Goal: Contribute content

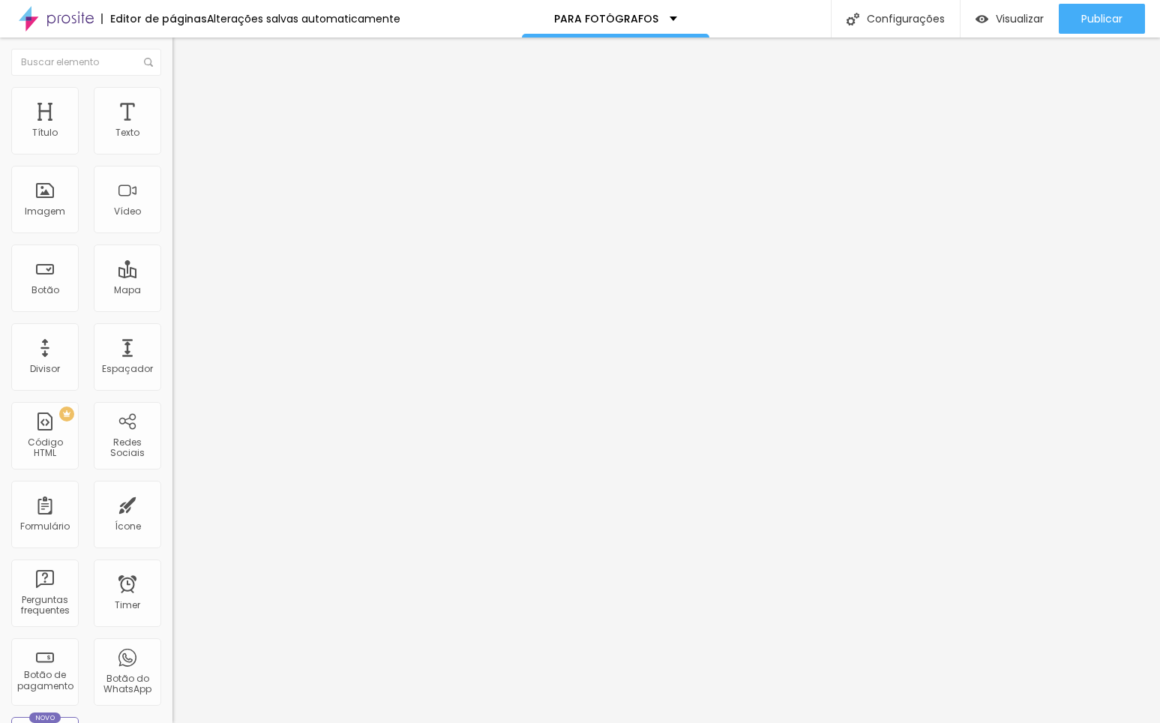
click at [172, 141] on input "MINHAS CORES" at bounding box center [262, 133] width 180 height 15
type input "PACK HORA DO SIM - CASAMENTOS"
click at [172, 309] on input "[URL][DOMAIN_NAME]" at bounding box center [262, 301] width 180 height 15
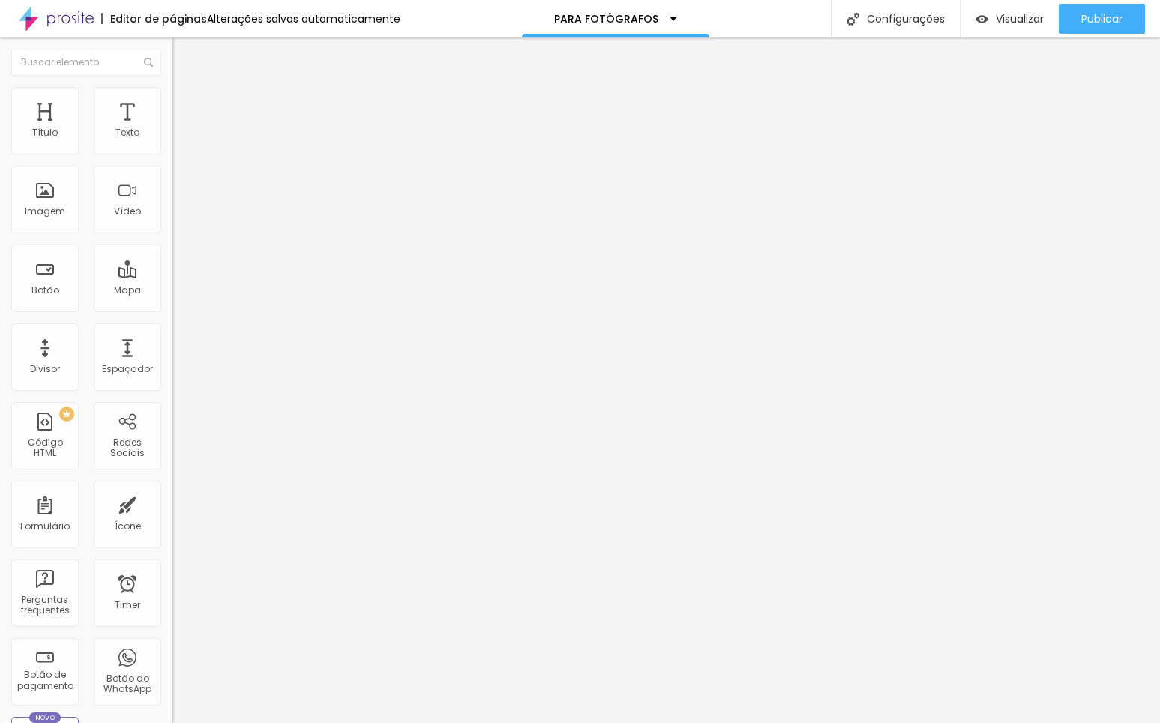
click at [172, 309] on input "[URL][DOMAIN_NAME]" at bounding box center [262, 301] width 180 height 15
paste input "[URL][DOMAIN_NAME]"
type input "[URL][DOMAIN_NAME]"
click at [1117, 16] on span "Publicar" at bounding box center [1101, 19] width 41 height 12
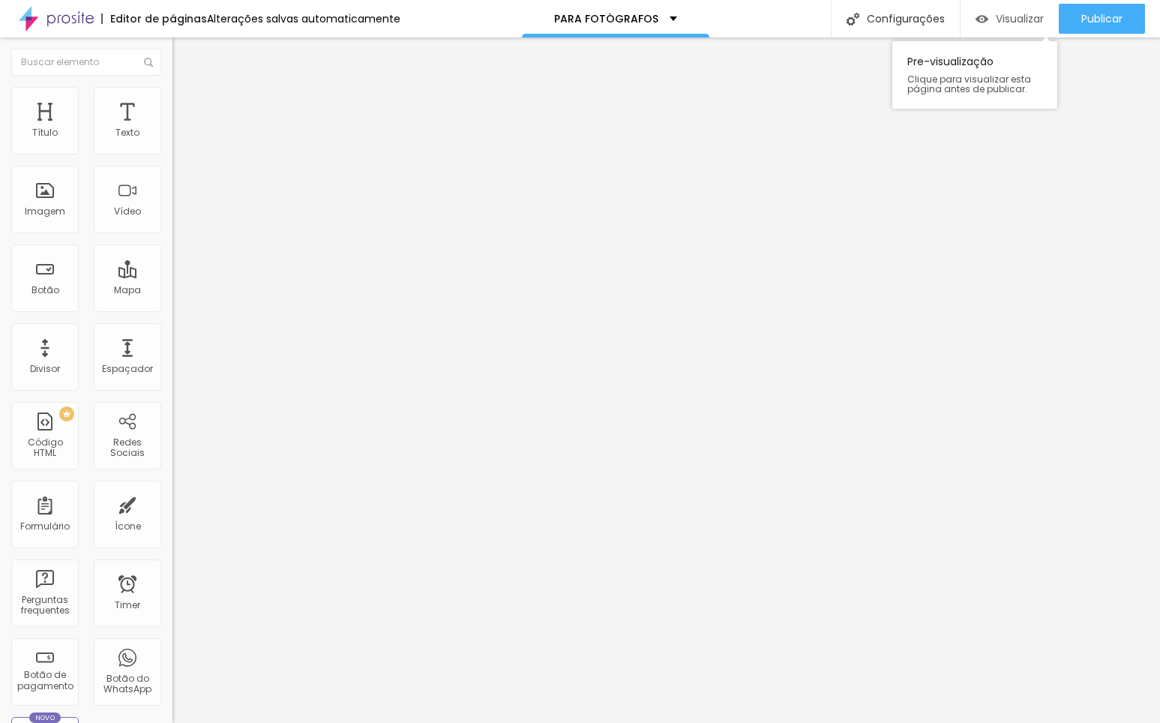
click at [996, 18] on span "Visualizar" at bounding box center [1020, 19] width 48 height 12
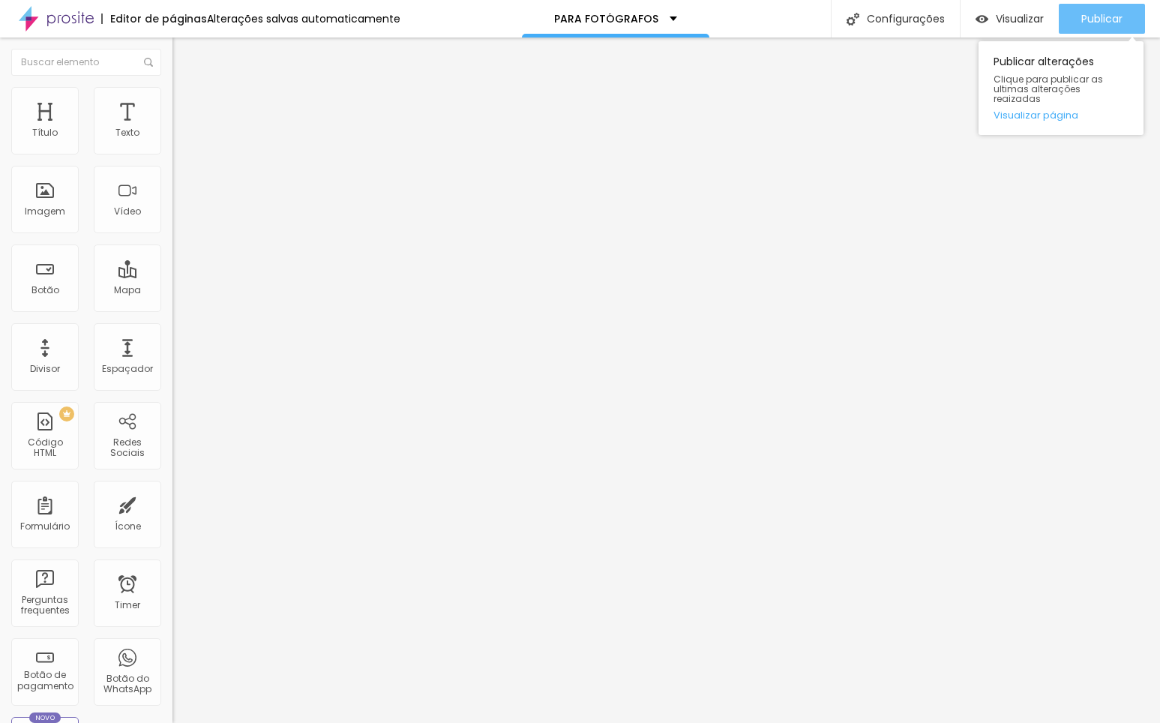
click at [1091, 27] on div "Publicar" at bounding box center [1101, 19] width 41 height 30
